Goal: Information Seeking & Learning: Find specific fact

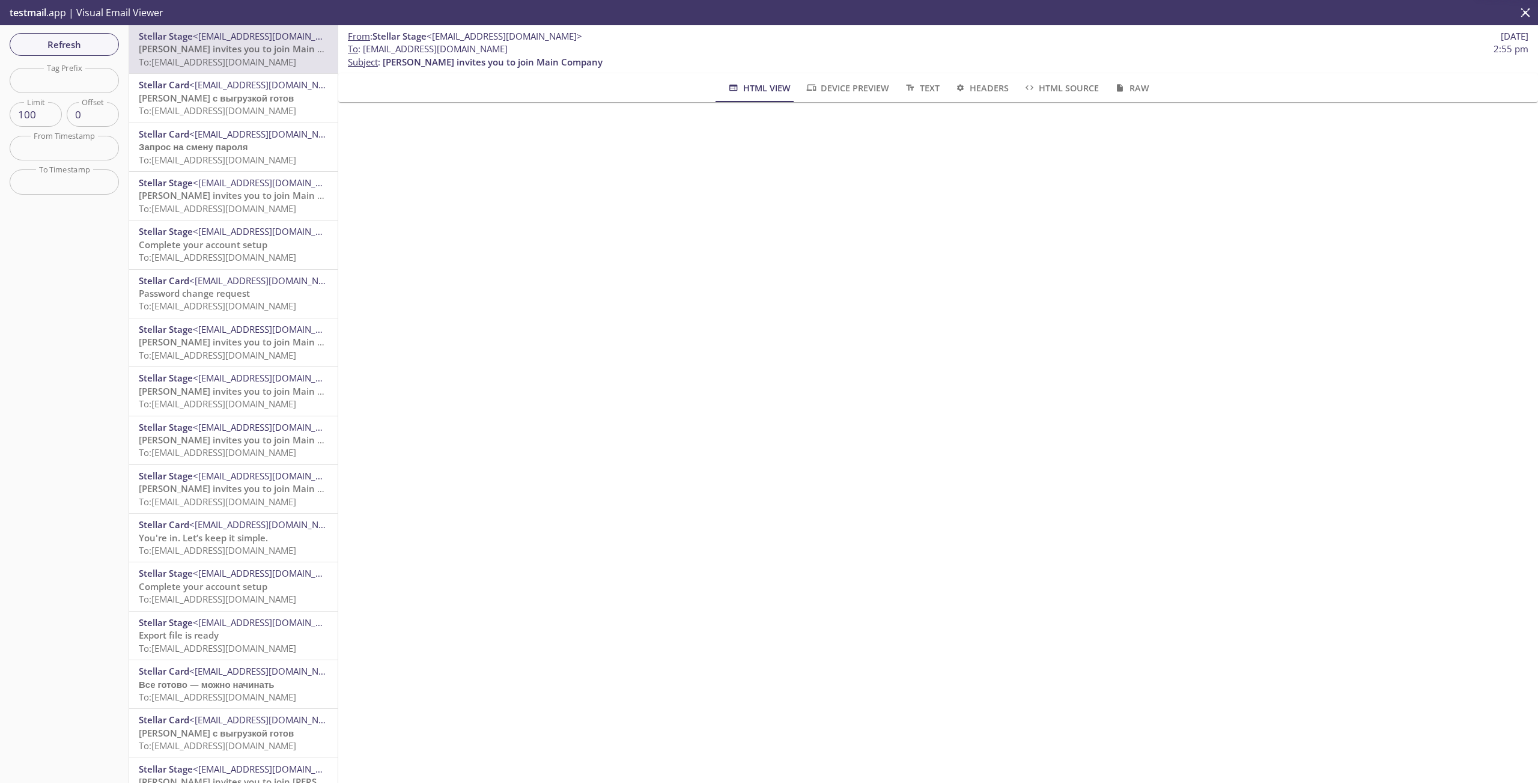
click at [364, 49] on span "To : gulnara.123@inbox.testmail.app 2:55 pm" at bounding box center [938, 49] width 1180 height 13
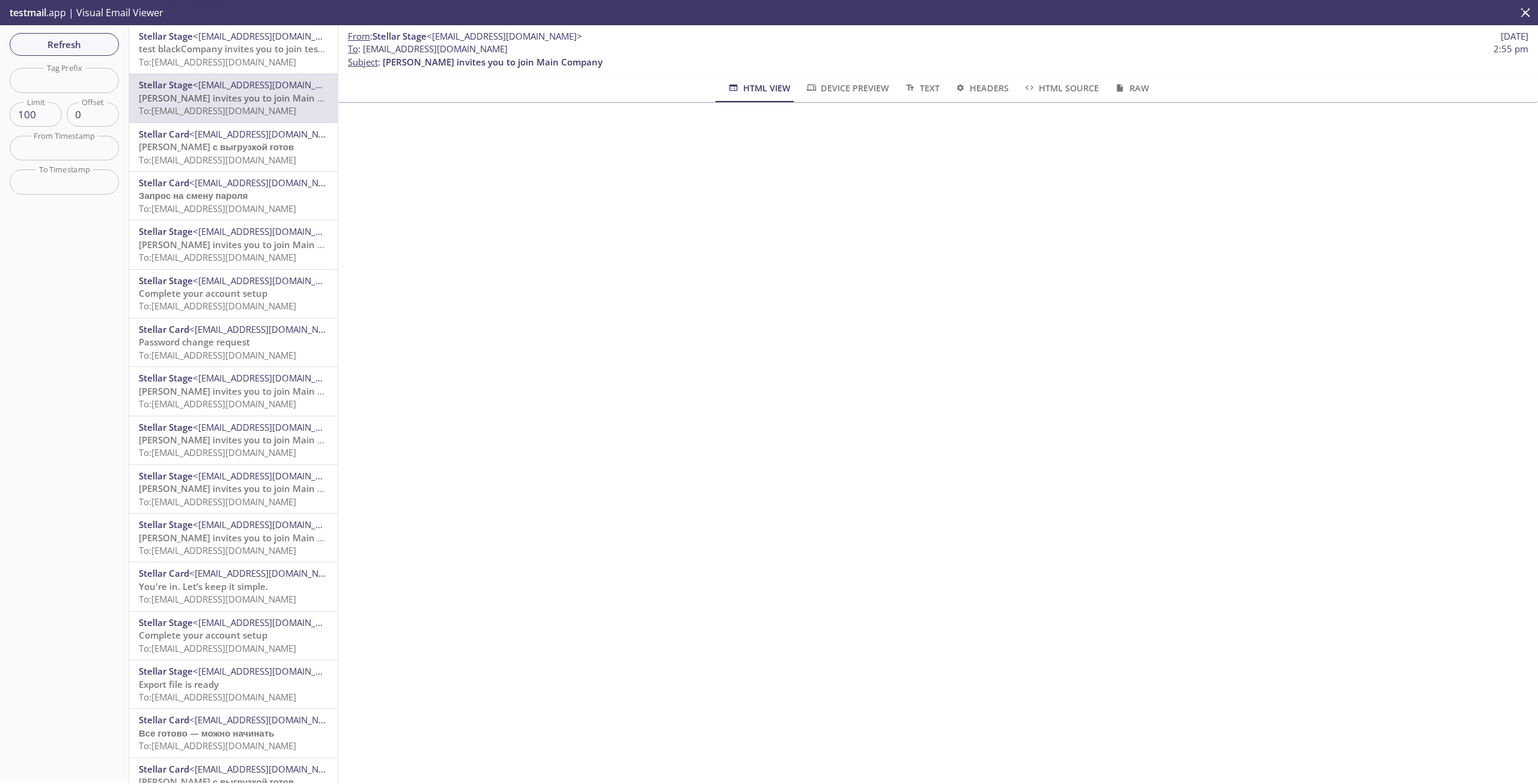
click at [244, 47] on span "test blackCompany invites you to join test dr" at bounding box center [236, 48] width 194 height 12
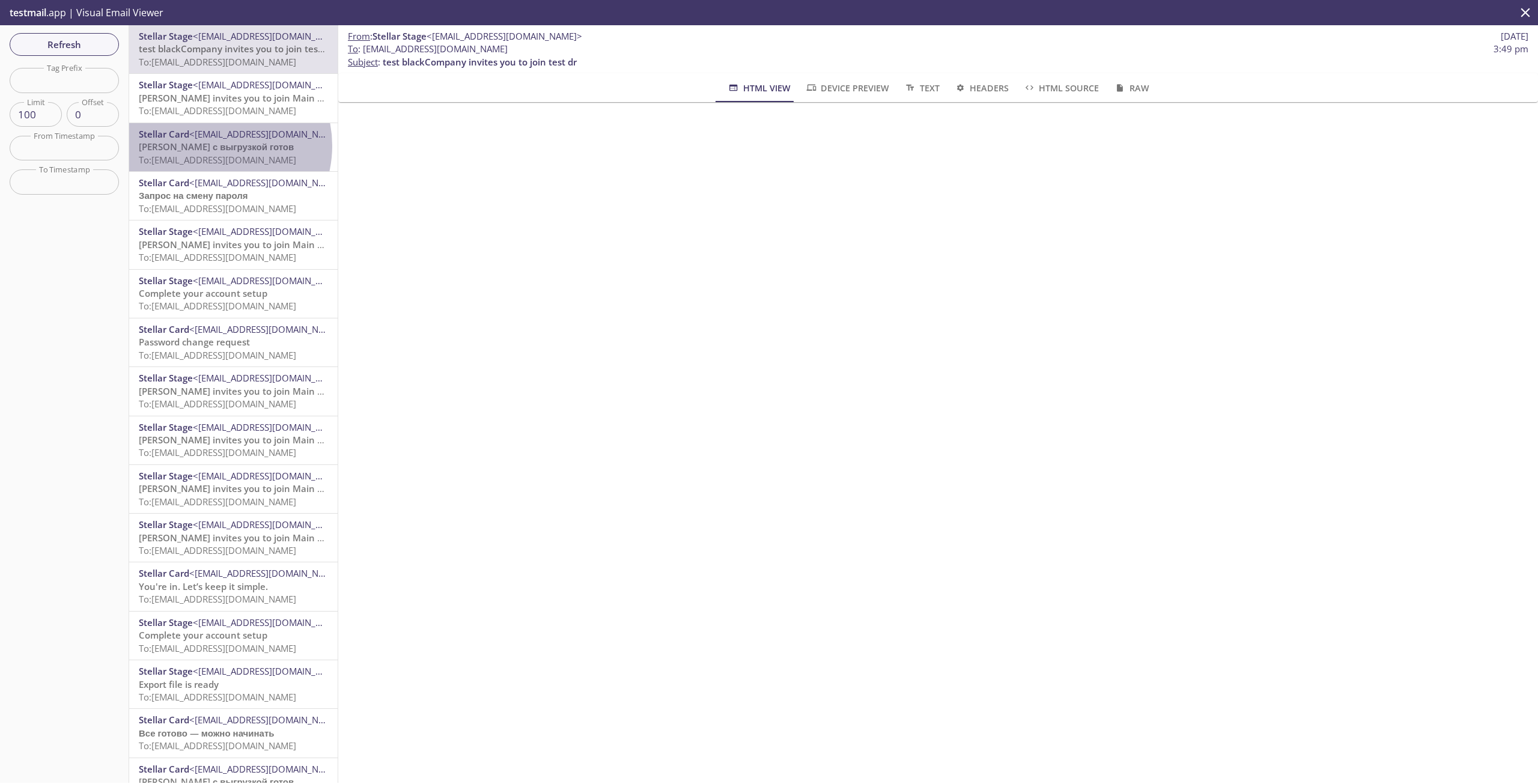
click at [212, 147] on span "[PERSON_NAME] с выгрузкой готов" at bounding box center [216, 146] width 155 height 12
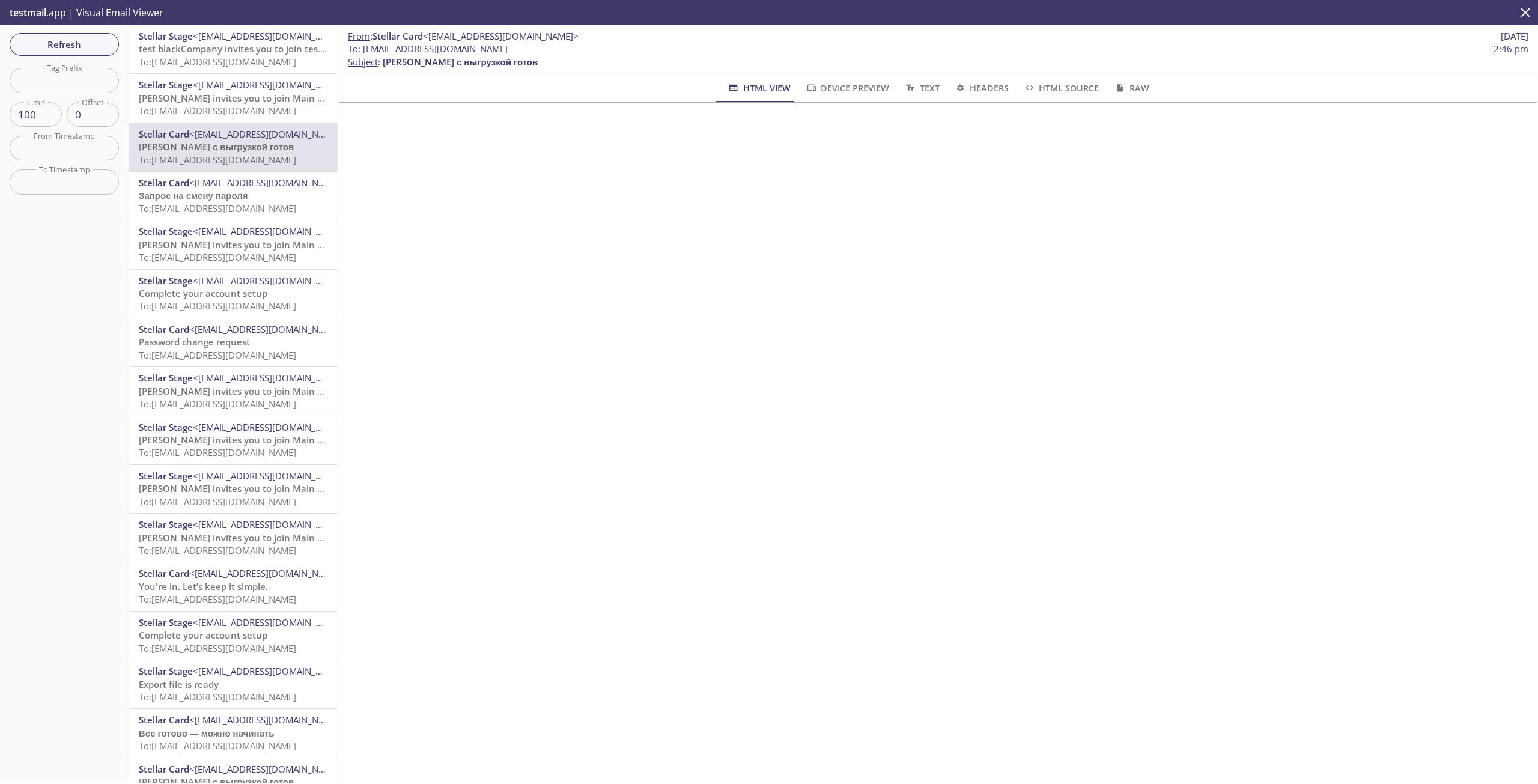
drag, startPoint x: 500, startPoint y: 49, endPoint x: 363, endPoint y: 53, distance: 137.1
click at [363, 53] on span "To : [EMAIL_ADDRESS][DOMAIN_NAME] 2:46 pm" at bounding box center [938, 49] width 1180 height 13
copy span "[EMAIL_ADDRESS][DOMAIN_NAME]"
